Goal: Task Accomplishment & Management: Manage account settings

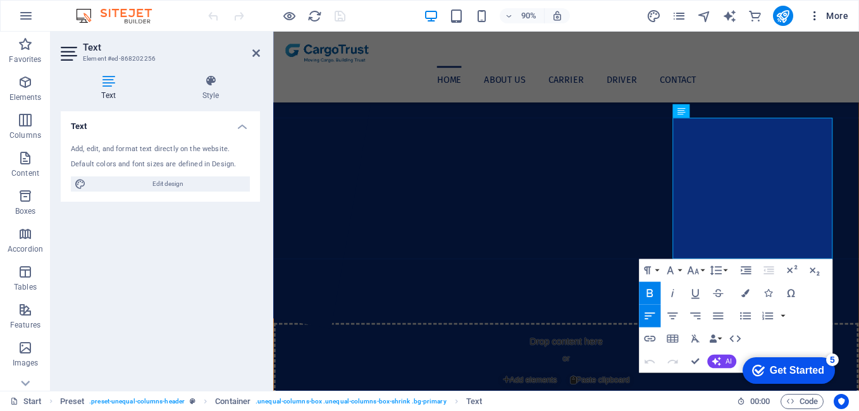
click at [816, 20] on icon "button" at bounding box center [814, 15] width 13 height 13
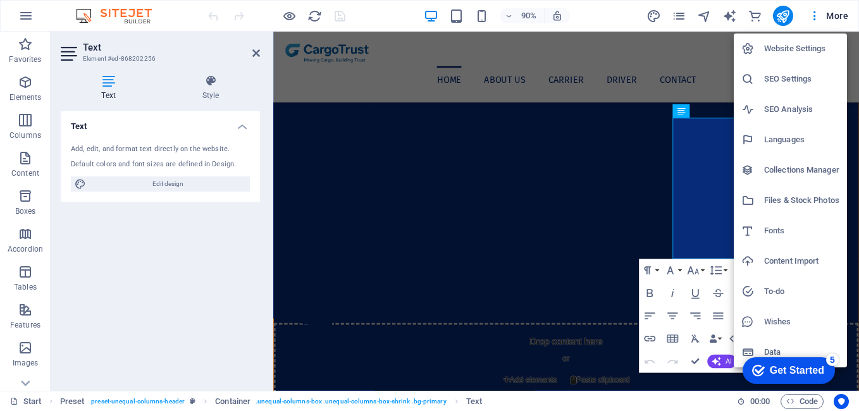
click at [779, 80] on h6 "SEO Settings" at bounding box center [801, 78] width 75 height 15
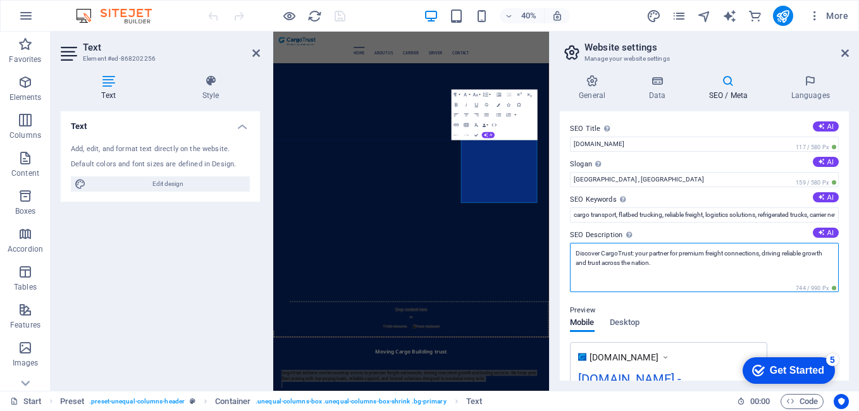
drag, startPoint x: 673, startPoint y: 265, endPoint x: 558, endPoint y: 247, distance: 116.5
click at [558, 247] on div "General Data SEO / Meta Languages Website name [DOMAIN_NAME] Logo Drag files he…" at bounding box center [703, 227] width 309 height 326
paste textarea "CargoTrust delivers carriers nonstop access to premium freight nationwide, driv…"
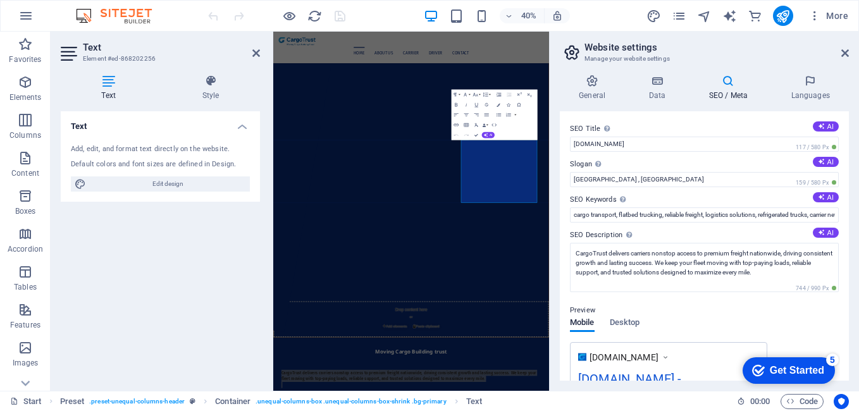
click at [823, 226] on div "SEO Title The title of your website - make it something that stands out in sear…" at bounding box center [704, 245] width 289 height 269
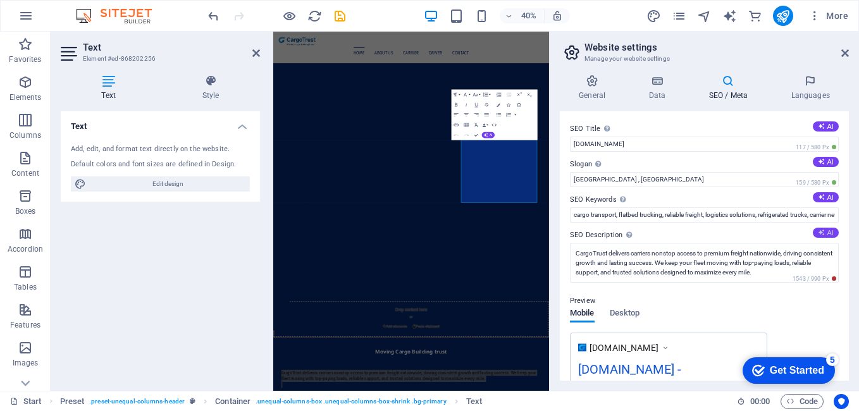
click at [825, 233] on button "AI" at bounding box center [826, 233] width 26 height 10
type textarea "Reliable freight solutions nationwide! Join CargoTrust for premium loads, suppo…"
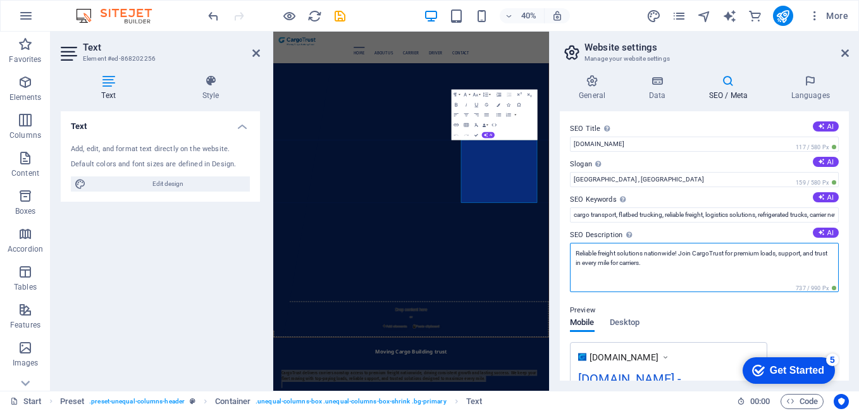
drag, startPoint x: 668, startPoint y: 269, endPoint x: 554, endPoint y: 250, distance: 116.0
click at [554, 250] on div "General Data SEO / Meta Languages Website name [DOMAIN_NAME] Logo Drag files he…" at bounding box center [703, 227] width 309 height 326
click at [702, 271] on textarea "Reliable freight solutions nationwide! Join CargoTrust for premium loads, suppo…" at bounding box center [704, 267] width 269 height 49
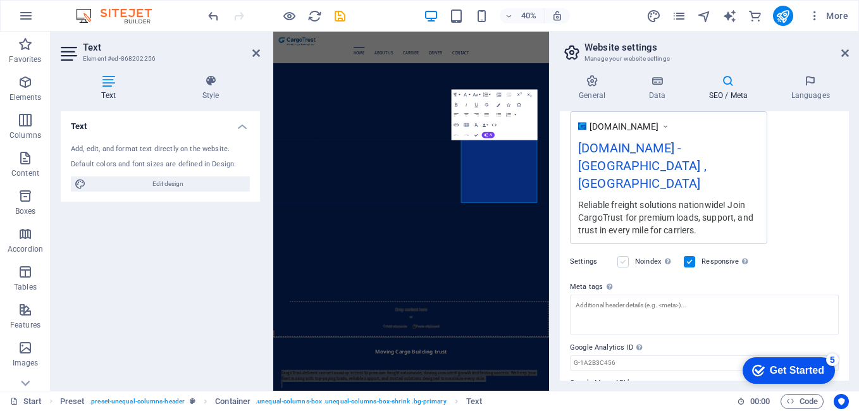
scroll to position [221, 0]
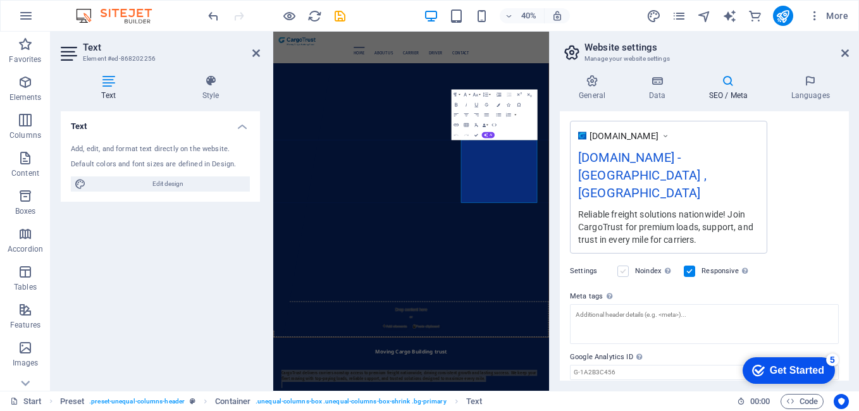
click at [620, 266] on label at bounding box center [622, 271] width 11 height 11
click at [0, 0] on input "Noindex Instruct search engines to exclude this website from search results." at bounding box center [0, 0] width 0 height 0
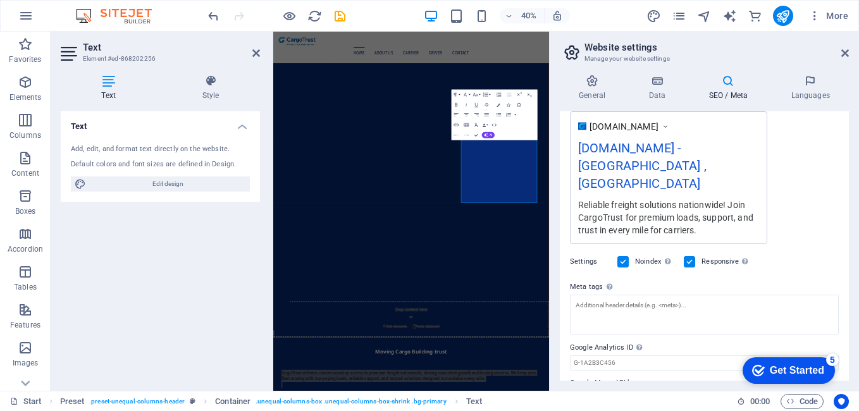
click at [623, 256] on label at bounding box center [622, 261] width 11 height 11
click at [0, 0] on input "Noindex Instruct search engines to exclude this website from search results." at bounding box center [0, 0] width 0 height 0
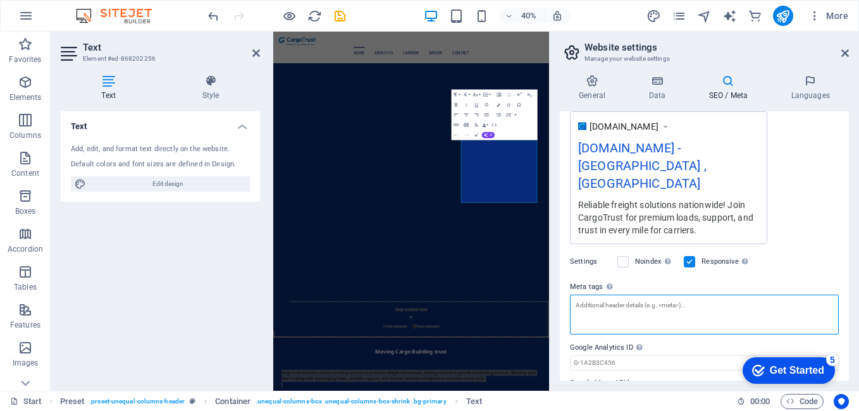
click at [647, 295] on textarea "Meta tags Enter HTML code here that will be placed inside the tags of your webs…" at bounding box center [704, 315] width 269 height 40
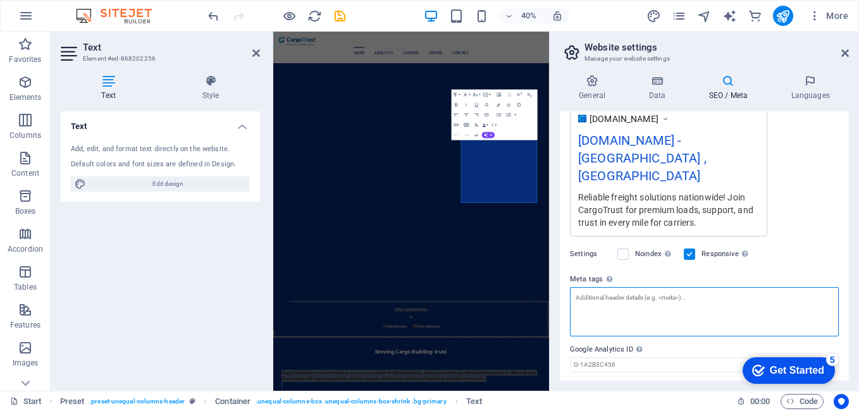
scroll to position [231, 0]
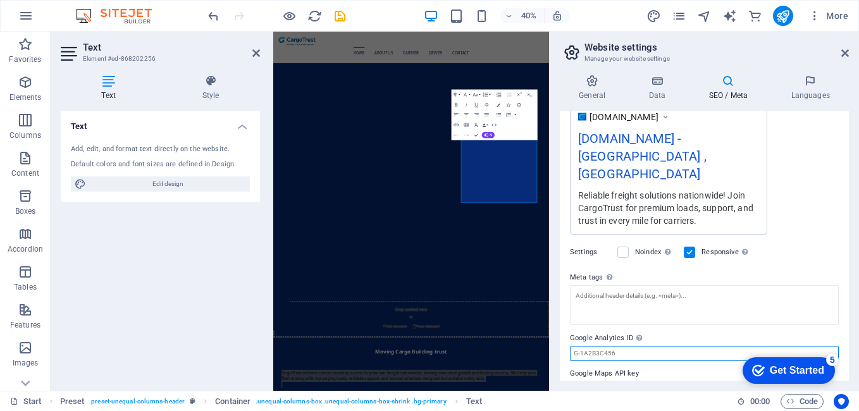
click at [602, 346] on input "Google Analytics ID Please only add the Google Analytics ID. We automatically i…" at bounding box center [704, 353] width 269 height 15
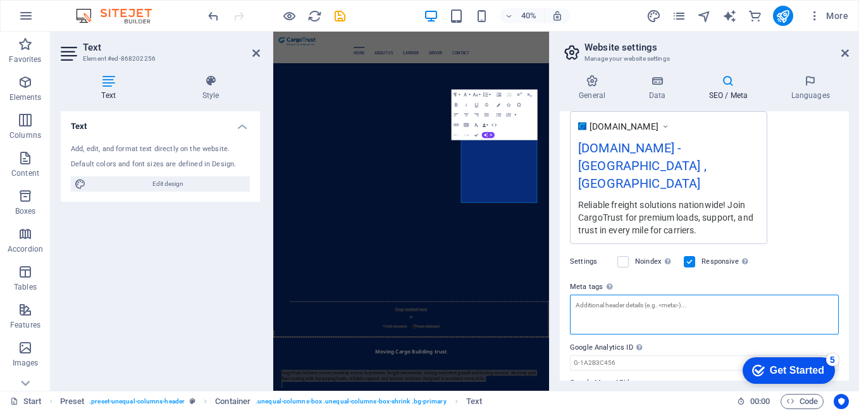
click at [615, 295] on textarea "Meta tags Enter HTML code here that will be placed inside the tags of your webs…" at bounding box center [704, 315] width 269 height 40
paste textarea "<meta charset="UTF-8"> <meta name="viewport" content="width=device-width, initi…"
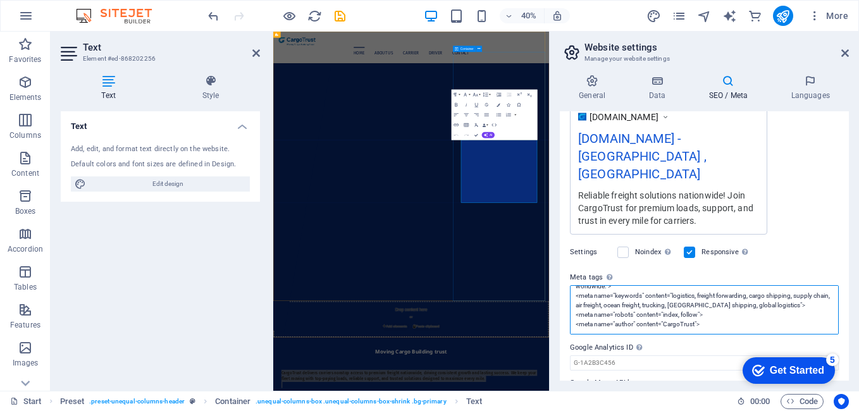
scroll to position [0, 0]
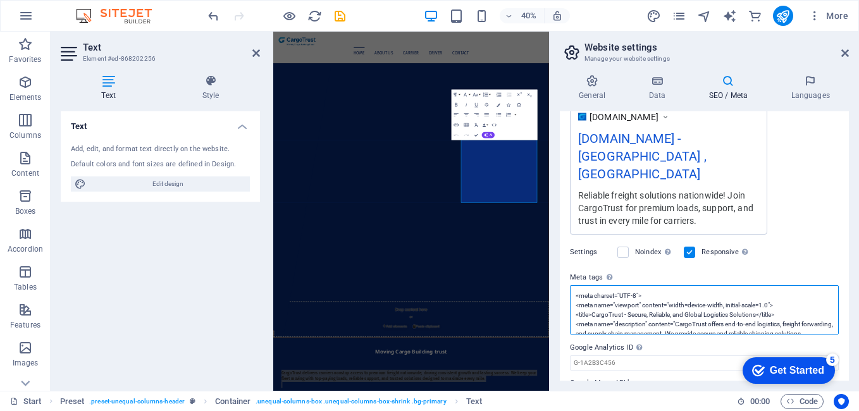
drag, startPoint x: 704, startPoint y: 287, endPoint x: 619, endPoint y: 285, distance: 85.4
click at [619, 285] on textarea "<meta charset="UTF-8"> <meta name="viewport" content="width=device-width, initi…" at bounding box center [704, 309] width 269 height 49
click at [647, 285] on textarea "<meta charset="UTF-8"> <meta name="viewport" content="width=device-width, initi…" at bounding box center [704, 309] width 269 height 49
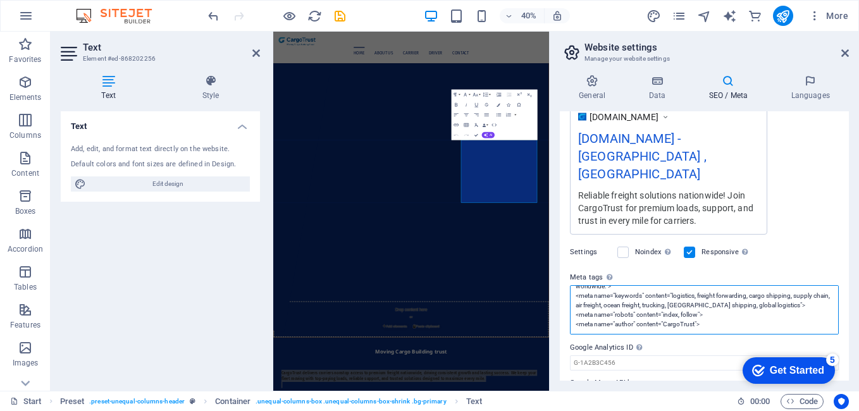
click at [720, 287] on textarea "<meta charset="UTF-8"> <meta name="viewport" content="width=device-width, initi…" at bounding box center [704, 309] width 269 height 49
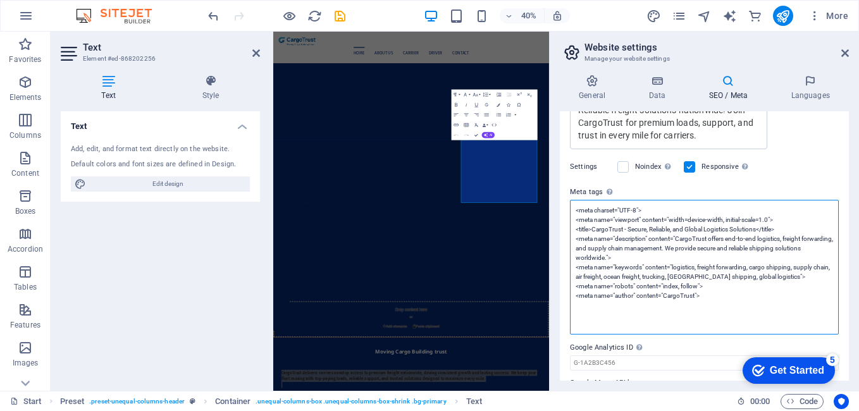
scroll to position [316, 0]
paste textarea "<!-- Loremip Dolo --> <sitam>ConseCtetu | Adipis Elits, Doeiusmo Tempo – Inci U…"
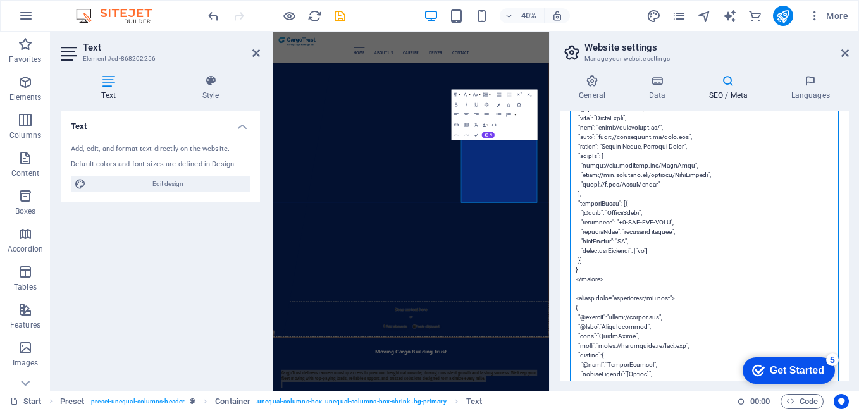
scroll to position [1065, 0]
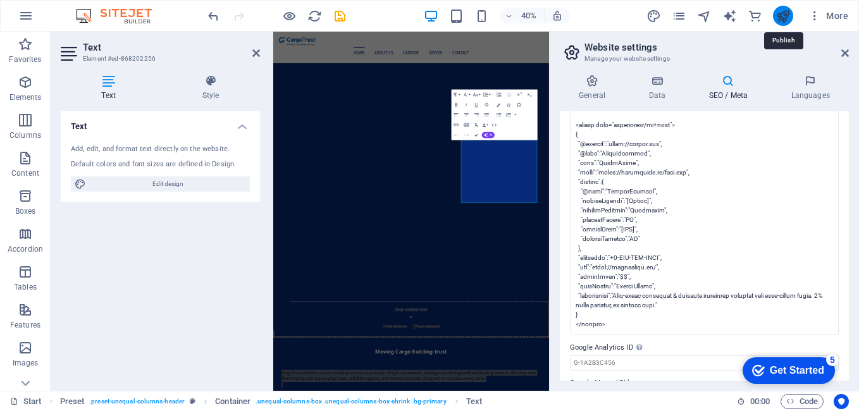
type textarea "<lore ipsumdo="SIT-9"> <amet cons="adipisci" elitsed="doeiu=tempor-incid, utlab…"
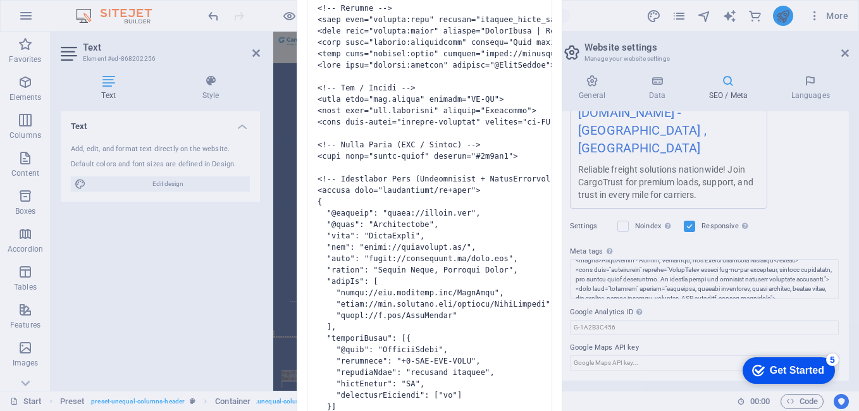
click at [783, 16] on body "[DOMAIN_NAME] Start Favorites Elements Columns Content Boxes Accordion Tables F…" at bounding box center [429, 205] width 859 height 411
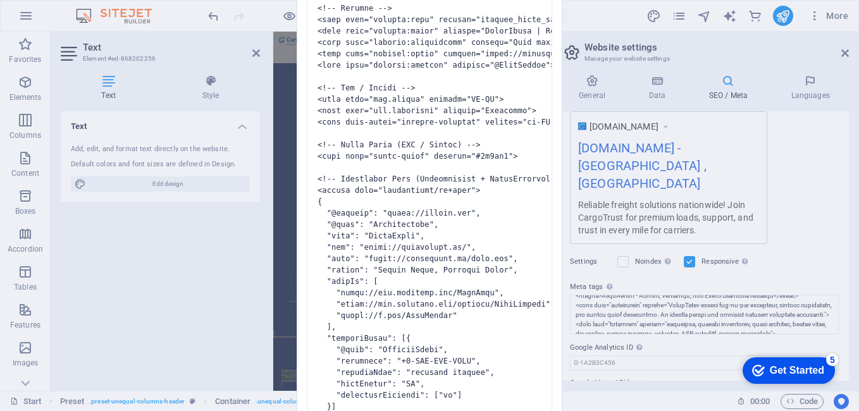
drag, startPoint x: 858, startPoint y: 243, endPoint x: 847, endPoint y: 128, distance: 115.0
click at [847, 128] on div "Invalid HTML You have entered the following invalid HTML code (e.g. missing clo…" at bounding box center [429, 205] width 859 height 411
click at [236, 110] on div "Invalid HTML You have entered the following invalid HTML code (e.g. missing clo…" at bounding box center [429, 205] width 859 height 411
click at [237, 109] on div "Invalid HTML You have entered the following invalid HTML code (e.g. missing clo…" at bounding box center [429, 205] width 859 height 411
drag, startPoint x: 849, startPoint y: 71, endPoint x: 843, endPoint y: 64, distance: 8.6
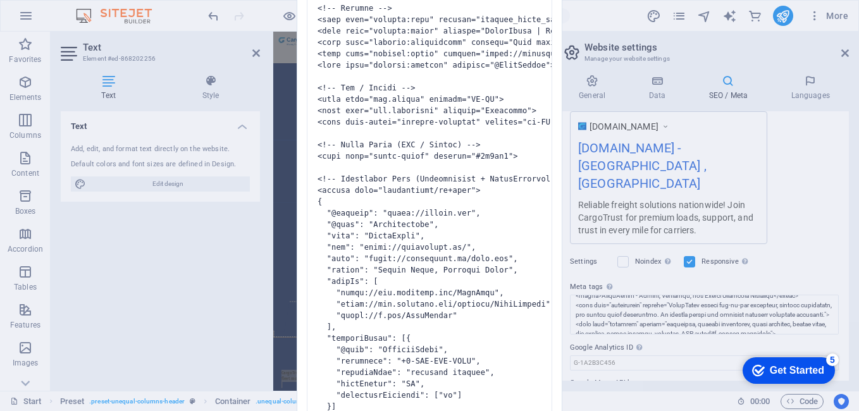
click at [844, 66] on div "Invalid HTML You have entered the following invalid HTML code (e.g. missing clo…" at bounding box center [429, 205] width 859 height 411
click at [838, 52] on div "Invalid HTML You have entered the following invalid HTML code (e.g. missing clo…" at bounding box center [429, 205] width 859 height 411
click at [742, 123] on div "Invalid HTML You have entered the following invalid HTML code (e.g. missing clo…" at bounding box center [429, 205] width 859 height 411
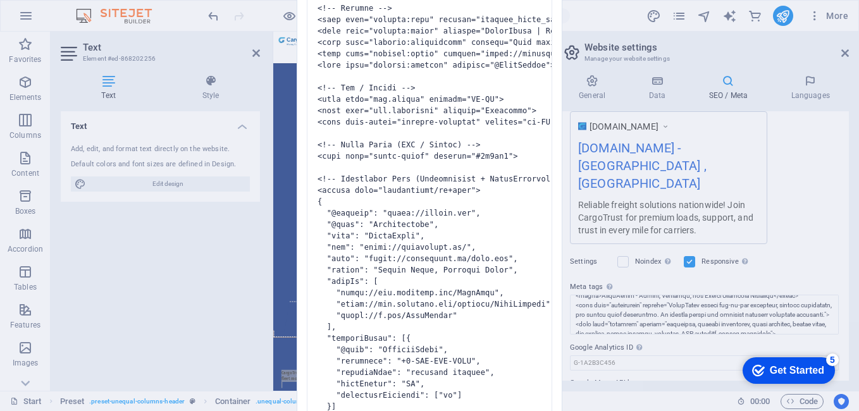
click at [678, 255] on div "Invalid HTML You have entered the following invalid HTML code (e.g. missing clo…" at bounding box center [429, 205] width 859 height 411
click at [672, 266] on div "Invalid HTML You have entered the following invalid HTML code (e.g. missing clo…" at bounding box center [429, 205] width 859 height 411
drag, startPoint x: 671, startPoint y: 272, endPoint x: 660, endPoint y: 280, distance: 13.5
click at [670, 274] on div "Invalid HTML You have entered the following invalid HTML code (e.g. missing clo…" at bounding box center [429, 205] width 859 height 411
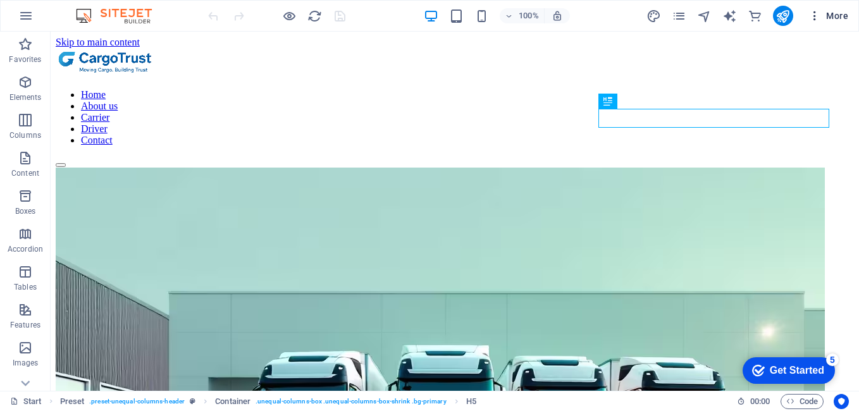
click at [815, 16] on icon "button" at bounding box center [814, 15] width 13 height 13
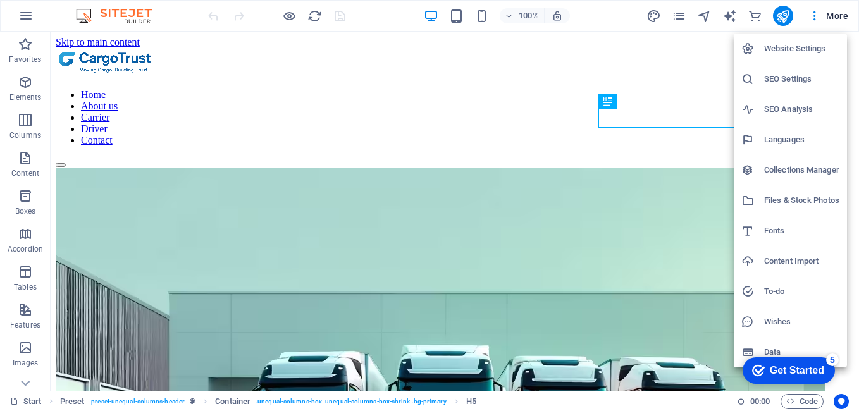
click at [787, 78] on h6 "SEO Settings" at bounding box center [801, 78] width 75 height 15
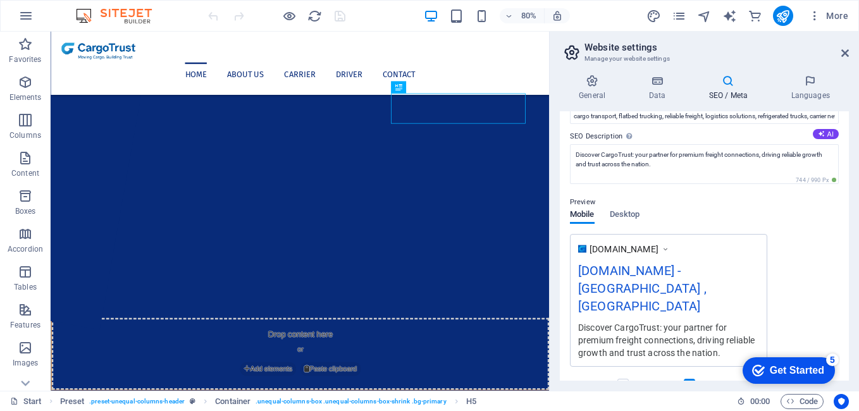
scroll to position [221, 0]
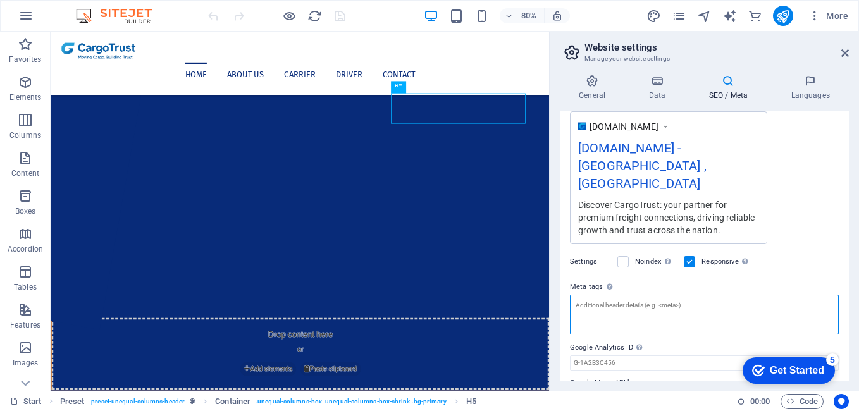
click at [646, 295] on textarea "Meta tags Enter HTML code here that will be placed inside the tags of your webs…" at bounding box center [704, 315] width 269 height 40
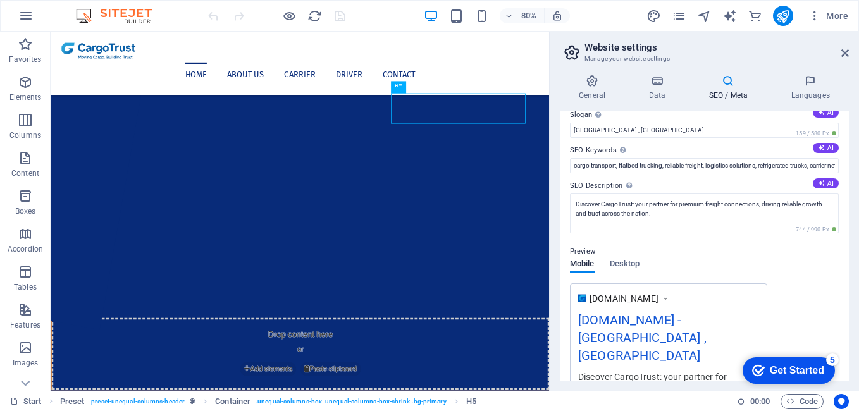
scroll to position [32, 0]
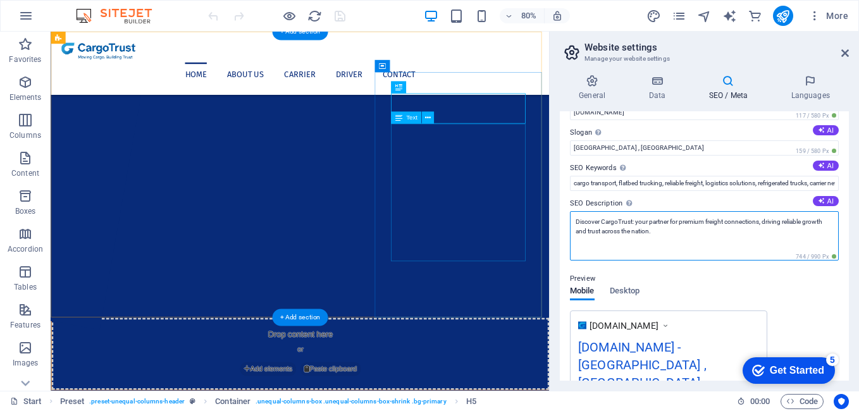
drag, startPoint x: 746, startPoint y: 267, endPoint x: 630, endPoint y: 207, distance: 130.4
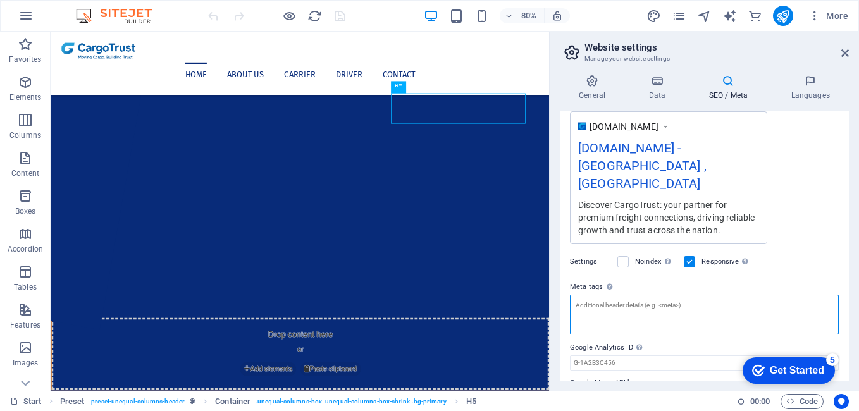
click at [643, 295] on textarea "Meta tags Enter HTML code here that will be placed inside the tags of your webs…" at bounding box center [704, 315] width 269 height 40
paste textarea "<meta charset="UTF-8"> <meta name="viewport" content="width=device-width, initi…"
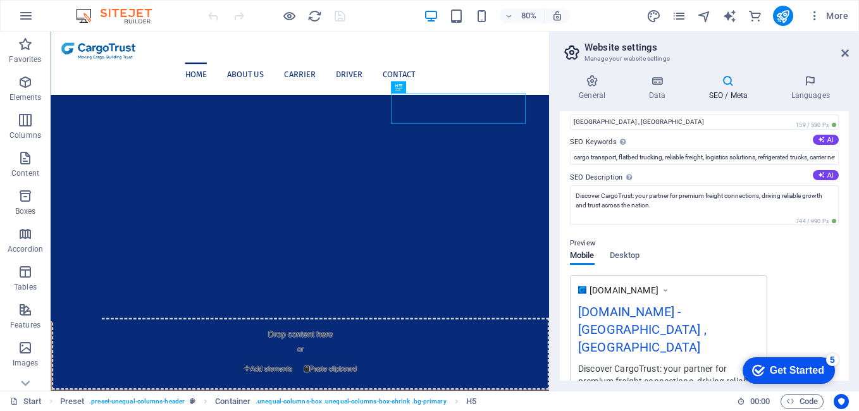
scroll to position [0, 0]
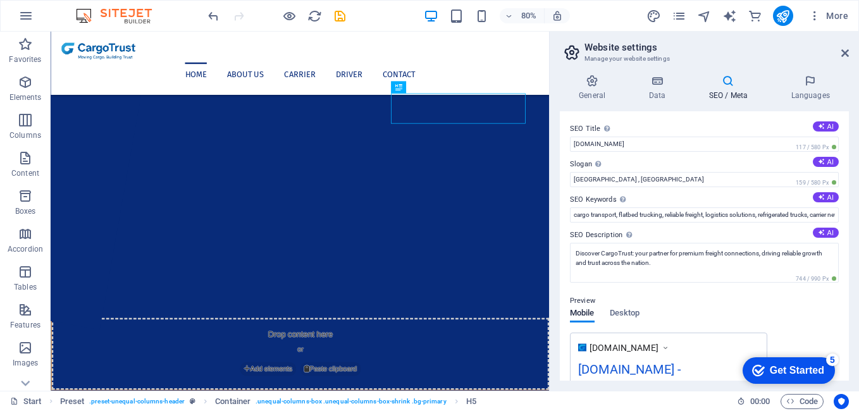
drag, startPoint x: 590, startPoint y: 233, endPoint x: 616, endPoint y: 232, distance: 26.6
click at [617, 233] on div "SEO Title The title of your website - make it something that stands out in sear…" at bounding box center [704, 245] width 289 height 269
click at [615, 232] on label "SEO Description Describe the contents of your website - this is crucial for sea…" at bounding box center [704, 235] width 269 height 15
click at [615, 243] on textarea "Discover CargoTrust: your partner for premium freight connections, driving reli…" at bounding box center [704, 263] width 269 height 40
click at [613, 233] on label "SEO Description Describe the contents of your website - this is crucial for sea…" at bounding box center [704, 235] width 269 height 15
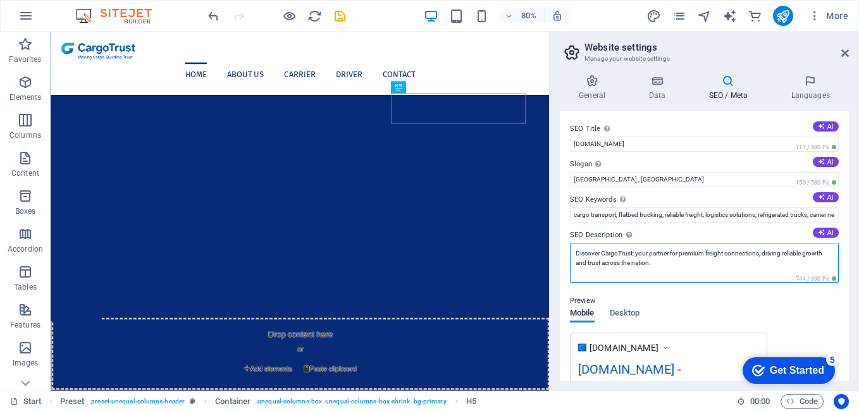
click at [613, 243] on textarea "Discover CargoTrust: your partner for premium freight connections, driving reli…" at bounding box center [704, 263] width 269 height 40
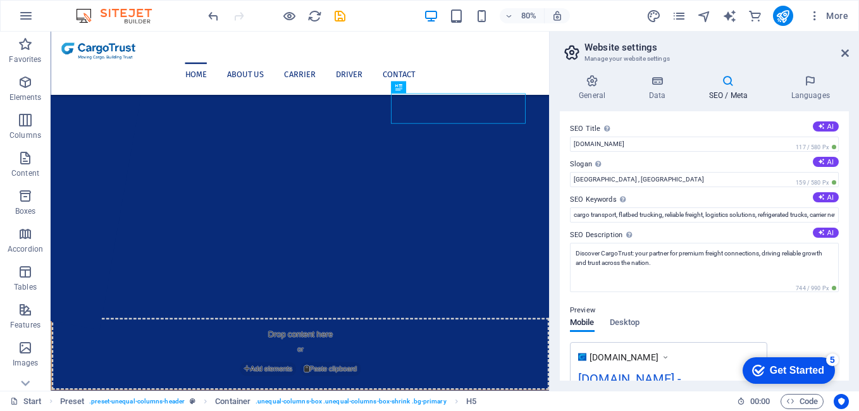
click at [613, 233] on label "SEO Description Describe the contents of your website - this is crucial for sea…" at bounding box center [704, 235] width 269 height 15
click at [613, 243] on textarea "Discover CargoTrust: your partner for premium freight connections, driving reli…" at bounding box center [704, 267] width 269 height 49
click at [681, 272] on textarea "Discover CargoTrust: your partner for premium freight connections, driving reli…" at bounding box center [704, 267] width 269 height 49
drag, startPoint x: 639, startPoint y: 268, endPoint x: 576, endPoint y: 248, distance: 65.6
click at [576, 248] on textarea "Discover CargoTrust: your partner for premium freight connections, driving reli…" at bounding box center [704, 267] width 269 height 49
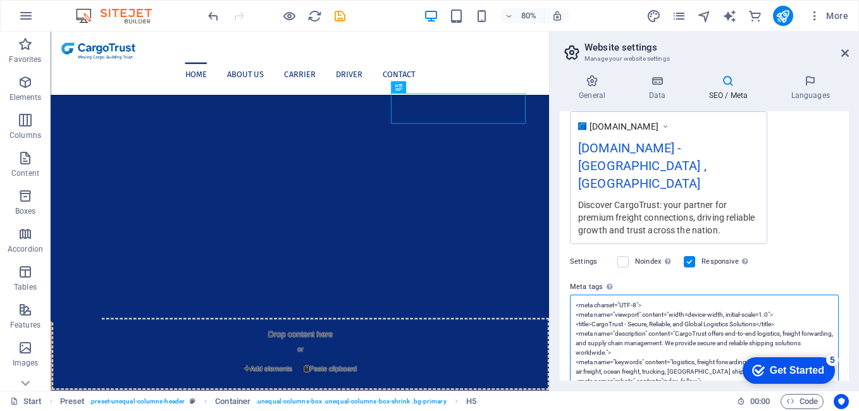
click at [663, 295] on textarea "<meta charset="UTF-8"> <meta name="viewport" content="width=device-width, initi…" at bounding box center [704, 357] width 269 height 125
paste textarea "!-- Primary Meta --> <title>CargoTrust | Moving Cargo, Building Trust – Ohio Lo…"
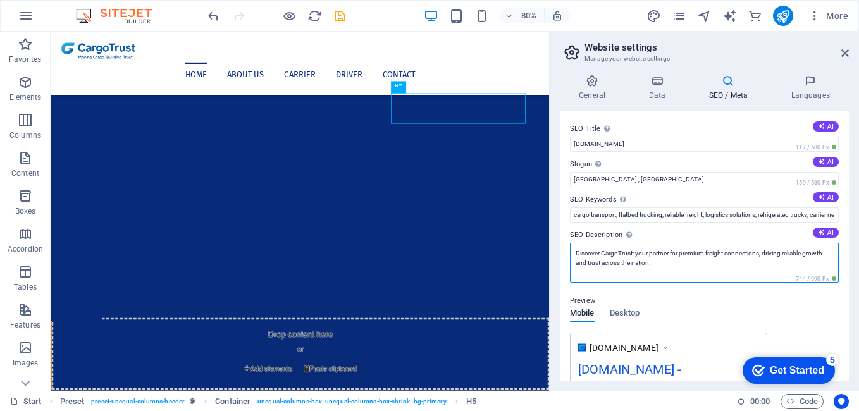
type textarea "<!-- Primary Meta --> <title>CargoTrust | Moving Cargo, Building Trust – Ohio L…"
click at [660, 254] on body "cargotrust.us Start Favorites Elements Columns Content Boxes Accordion Tables F…" at bounding box center [429, 205] width 859 height 411
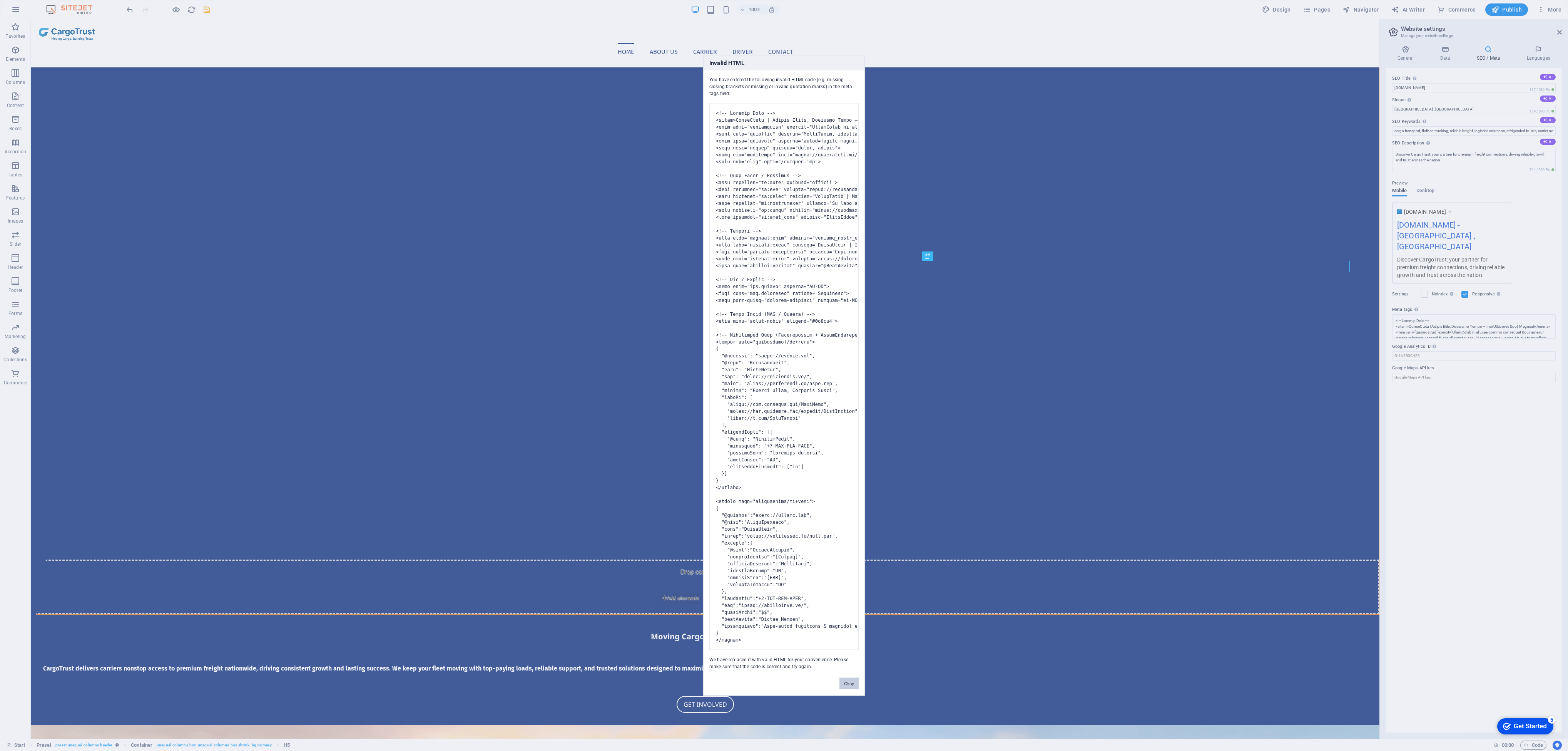
click at [522, 250] on button "Okay" at bounding box center [849, 683] width 19 height 12
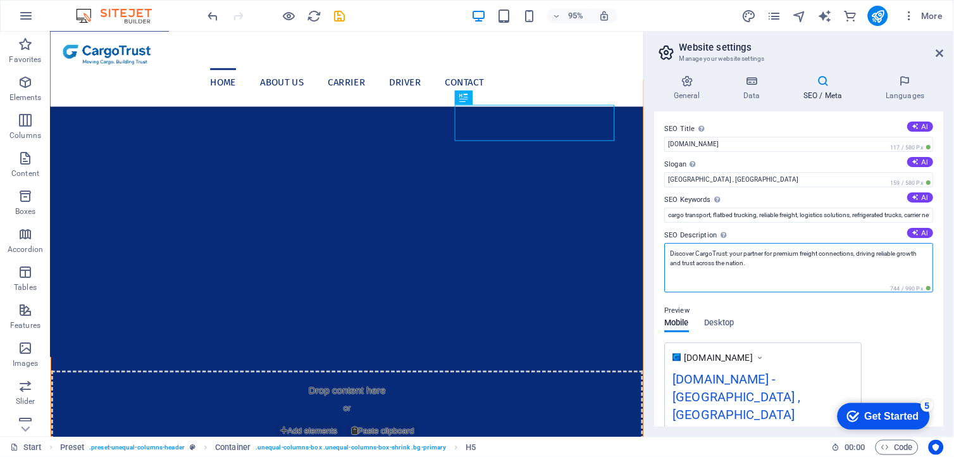
drag, startPoint x: 816, startPoint y: 299, endPoint x: 672, endPoint y: 250, distance: 151.8
paste textarea "🚚 CargoTrust – Ohio-based logistics & dispatch company. We connect carriers wit…"
drag, startPoint x: 680, startPoint y: 262, endPoint x: 667, endPoint y: 261, distance: 13.3
click at [667, 261] on textarea "🚚 CargoTrust – Ohio-based logistics & dispatch company. We connect carriers wit…" at bounding box center [799, 267] width 269 height 49
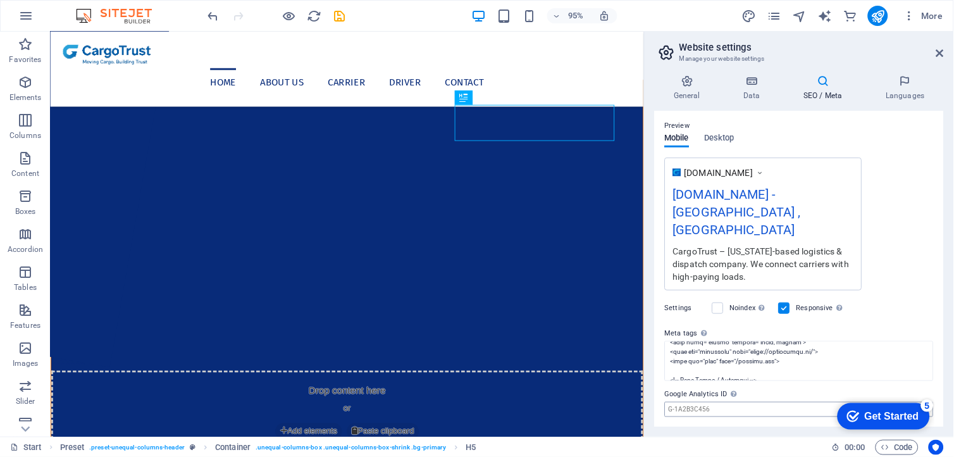
scroll to position [211, 0]
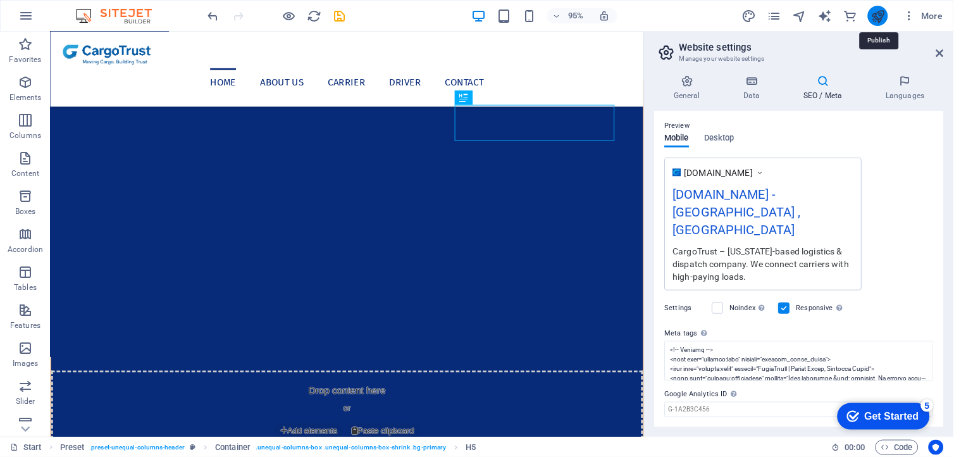
type textarea "CargoTrust – Ohio-based logistics & dispatch company. We connect carriers with …"
click at [858, 15] on icon "publish" at bounding box center [877, 16] width 15 height 15
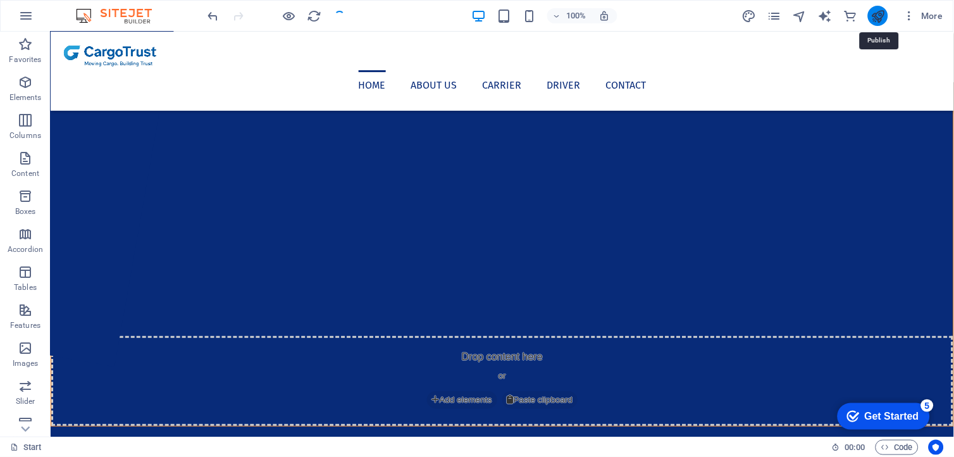
click at [858, 18] on icon "publish" at bounding box center [877, 16] width 15 height 15
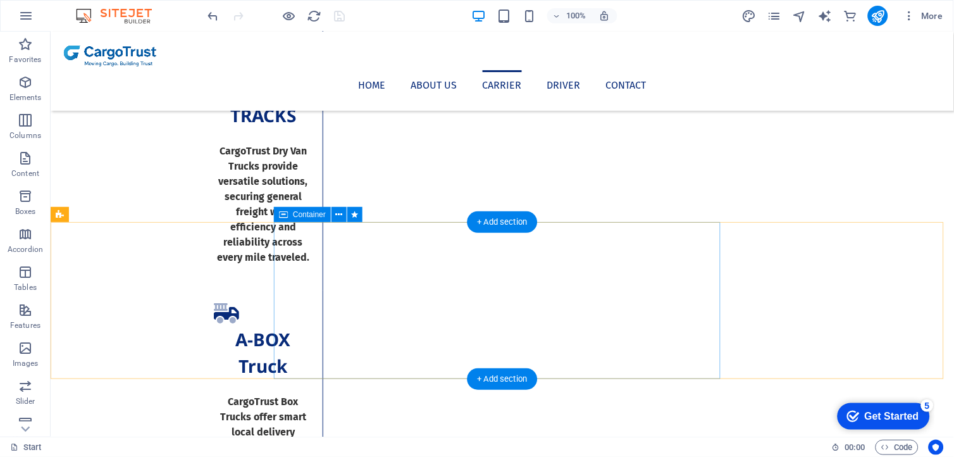
scroll to position [2178, 0]
